Goal: Task Accomplishment & Management: Manage account settings

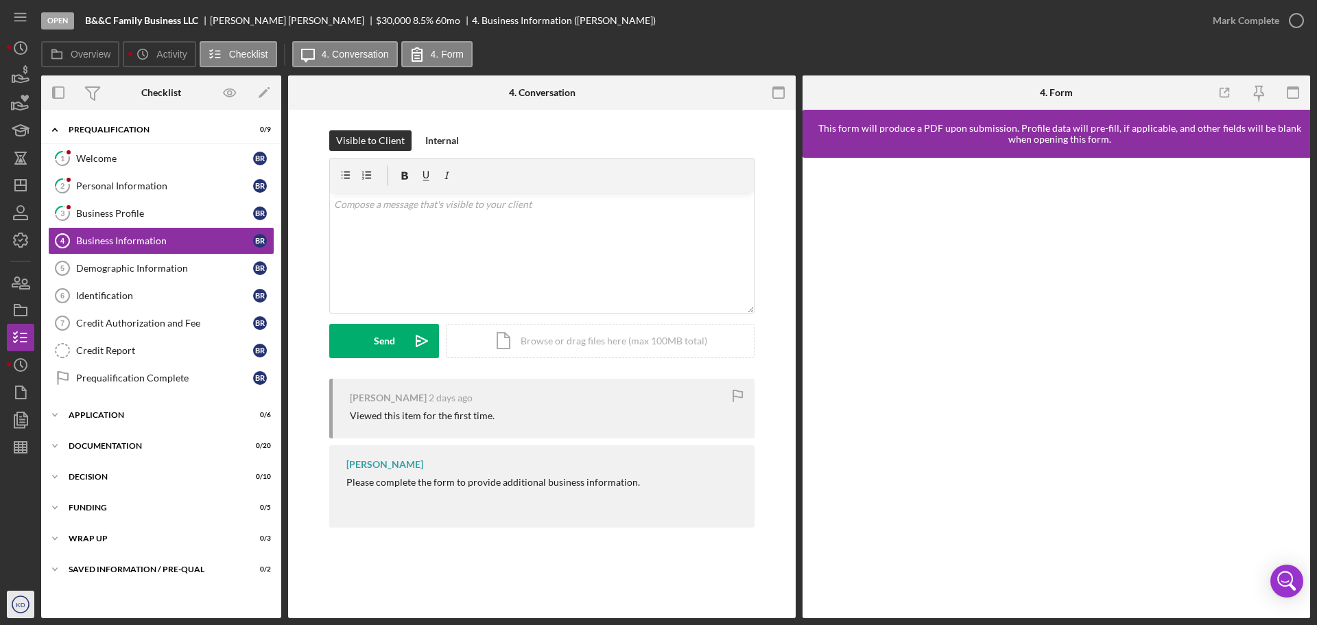
click at [18, 596] on icon "KD" at bounding box center [20, 604] width 27 height 34
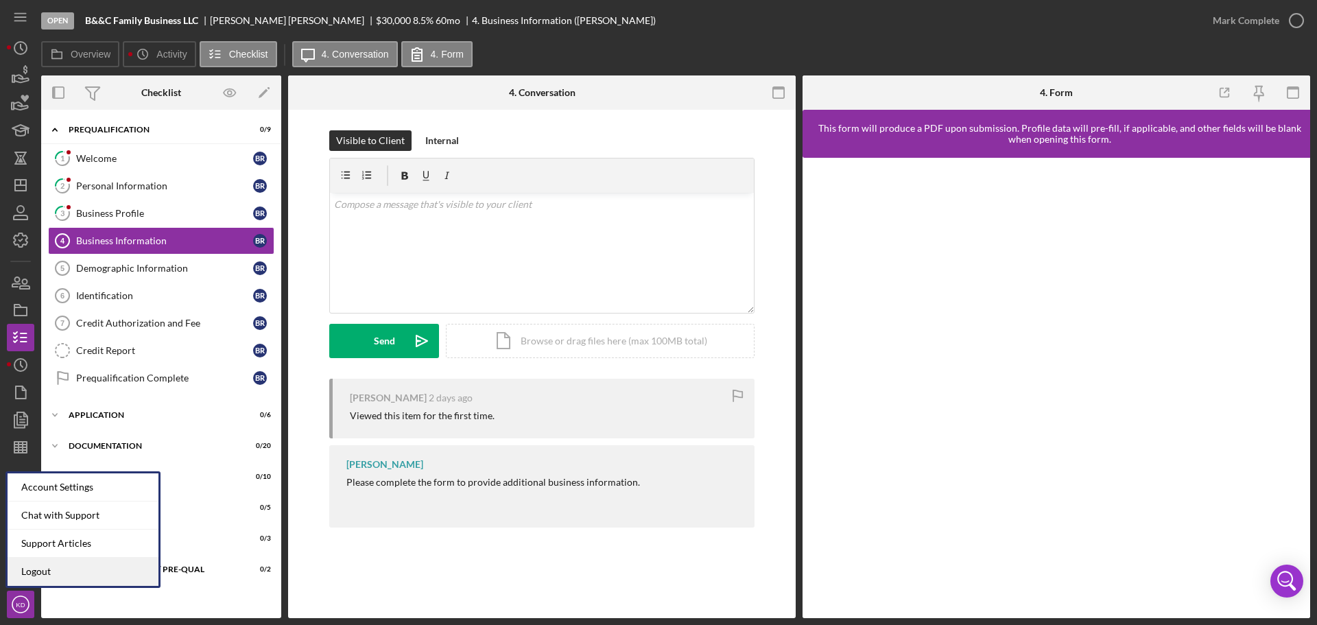
click at [33, 569] on link "Logout" at bounding box center [83, 572] width 151 height 28
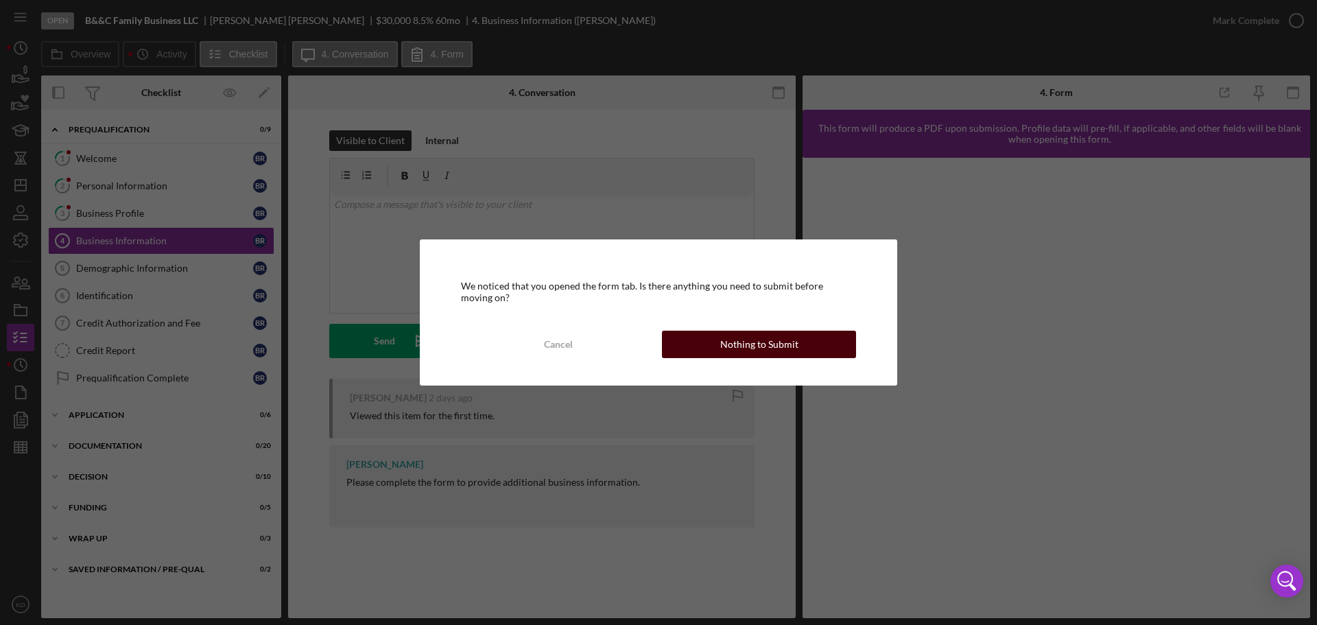
click at [793, 344] on div "Nothing to Submit" at bounding box center [759, 344] width 78 height 27
